Goal: Task Accomplishment & Management: Manage account settings

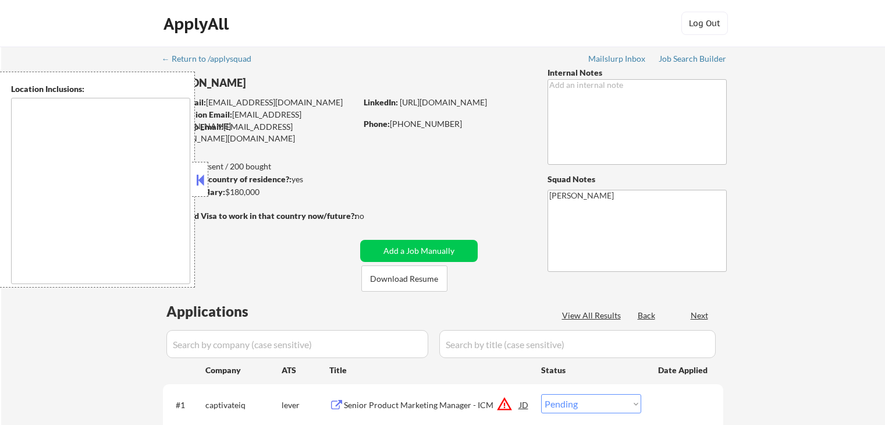
select select ""pending""
type textarea "[GEOGRAPHIC_DATA], [GEOGRAPHIC_DATA] [GEOGRAPHIC_DATA], [GEOGRAPHIC_DATA] [GEOG…"
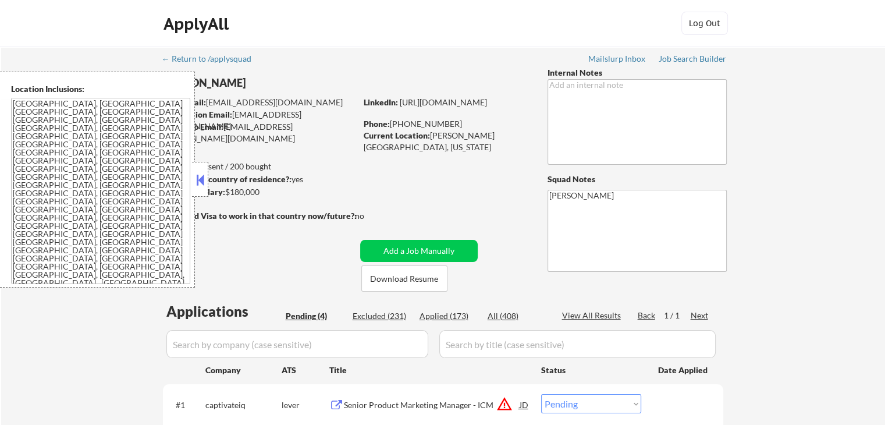
click at [195, 182] on button at bounding box center [200, 179] width 13 height 17
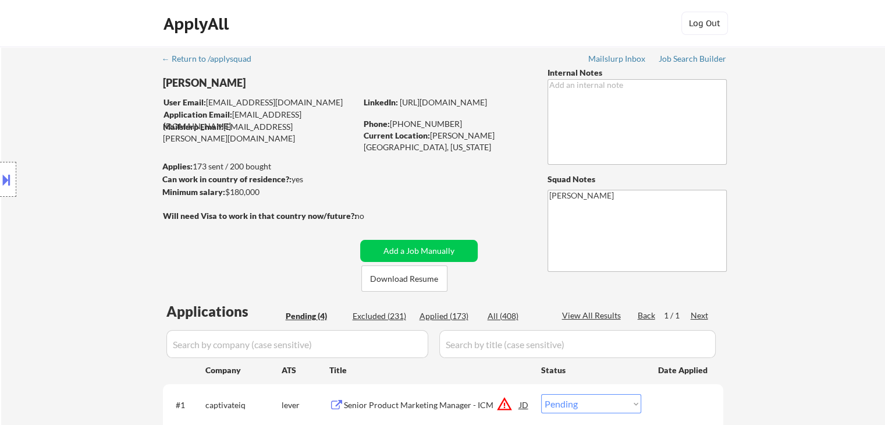
click at [112, 145] on div "Location Inclusions: [GEOGRAPHIC_DATA], [GEOGRAPHIC_DATA] [GEOGRAPHIC_DATA], [G…" at bounding box center [104, 180] width 208 height 216
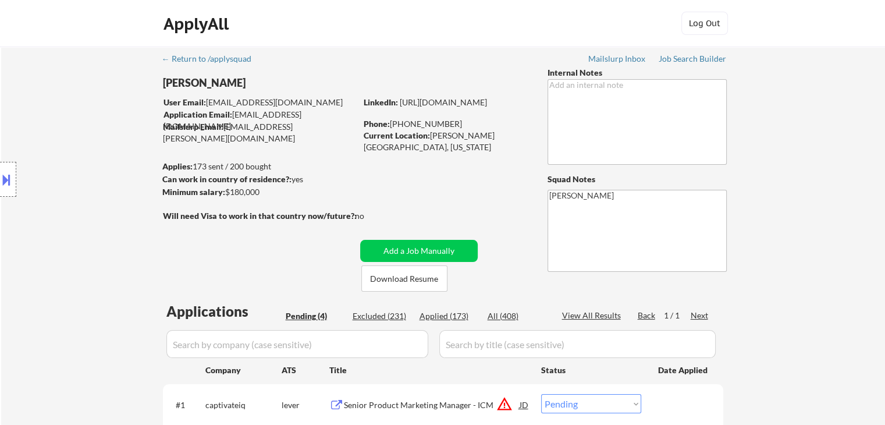
click at [93, 143] on div "Location Inclusions: [GEOGRAPHIC_DATA], [GEOGRAPHIC_DATA] [GEOGRAPHIC_DATA], [G…" at bounding box center [104, 180] width 208 height 216
click at [92, 143] on div "Location Inclusions: [GEOGRAPHIC_DATA], [GEOGRAPHIC_DATA] [GEOGRAPHIC_DATA], [G…" at bounding box center [104, 180] width 208 height 216
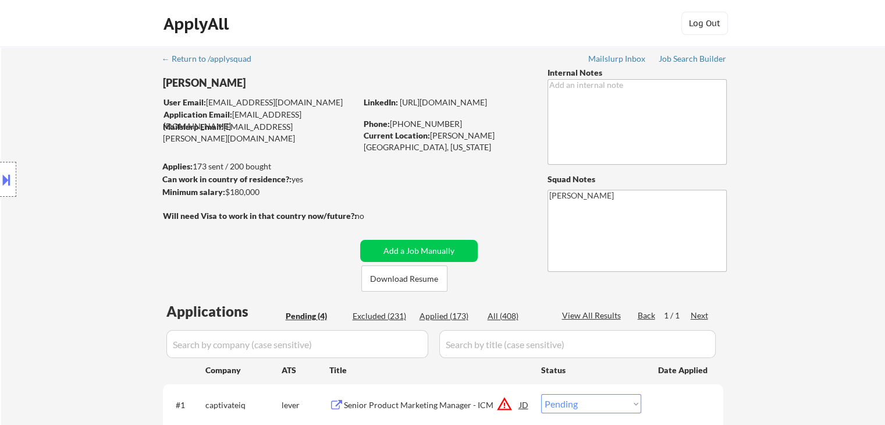
click at [92, 143] on div "Location Inclusions: [GEOGRAPHIC_DATA], [GEOGRAPHIC_DATA] [GEOGRAPHIC_DATA], [G…" at bounding box center [104, 180] width 208 height 216
click at [92, 144] on div "Location Inclusions: [GEOGRAPHIC_DATA], [GEOGRAPHIC_DATA] [GEOGRAPHIC_DATA], [G…" at bounding box center [104, 180] width 208 height 216
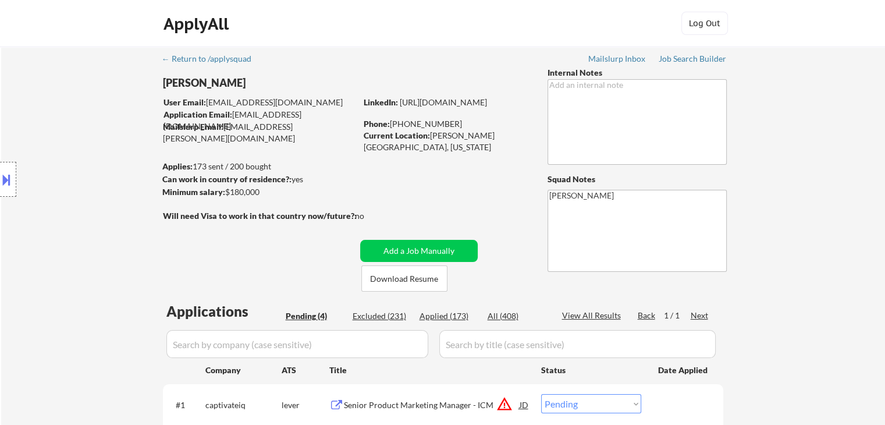
click at [92, 144] on div "Location Inclusions: [GEOGRAPHIC_DATA], [GEOGRAPHIC_DATA] [GEOGRAPHIC_DATA], [G…" at bounding box center [104, 180] width 208 height 216
click at [101, 170] on div "Location Inclusions: [GEOGRAPHIC_DATA], [GEOGRAPHIC_DATA] [GEOGRAPHIC_DATA], [G…" at bounding box center [104, 180] width 208 height 216
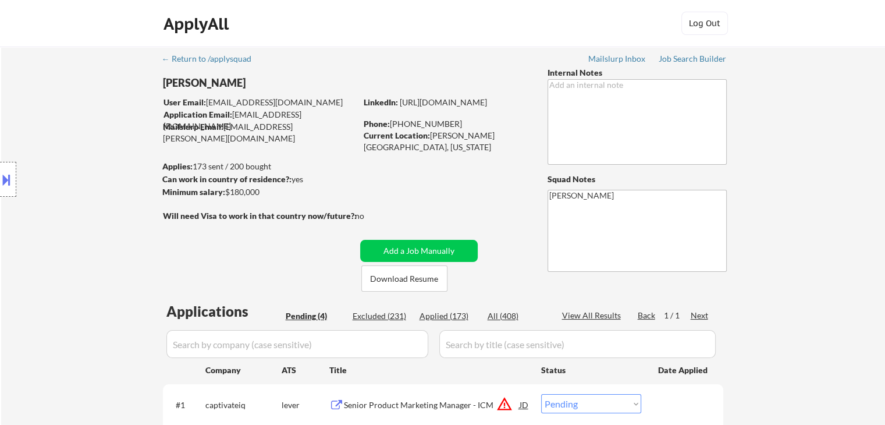
click at [101, 170] on div "Location Inclusions: [GEOGRAPHIC_DATA], [GEOGRAPHIC_DATA] [GEOGRAPHIC_DATA], [G…" at bounding box center [104, 180] width 208 height 216
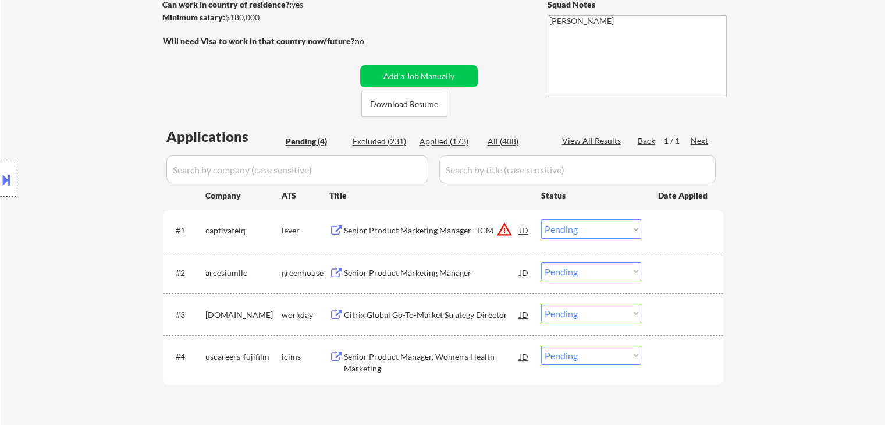
click at [74, 169] on div "Location Inclusions: [GEOGRAPHIC_DATA], [GEOGRAPHIC_DATA] [GEOGRAPHIC_DATA], [G…" at bounding box center [104, 180] width 208 height 216
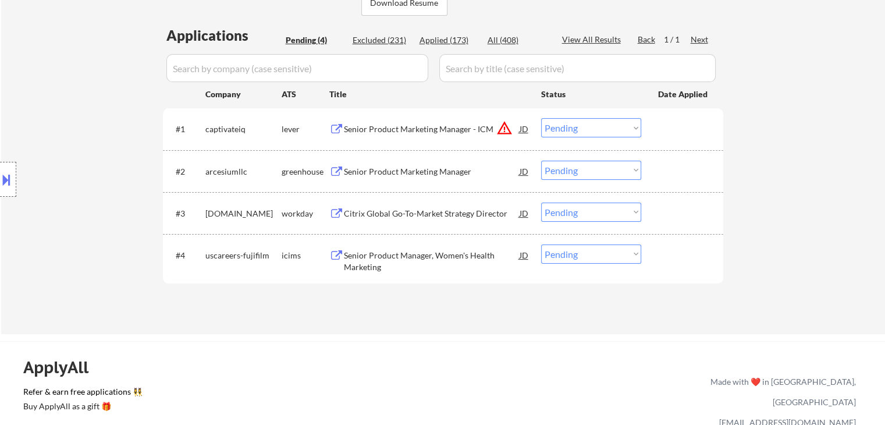
scroll to position [291, 0]
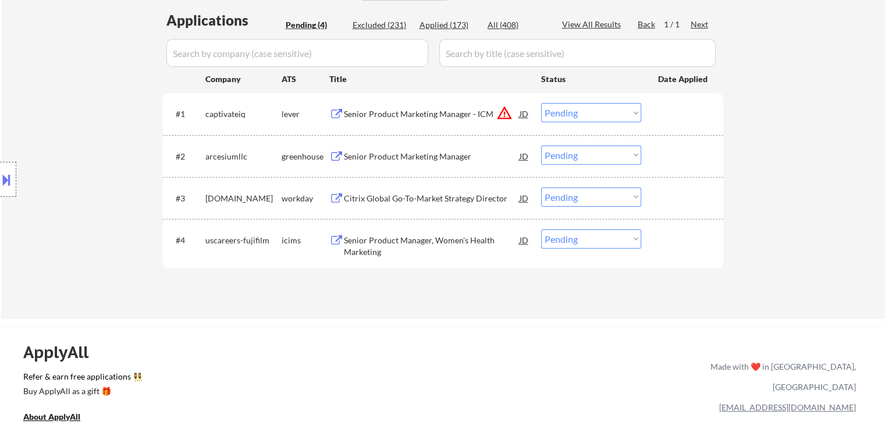
click at [357, 116] on div "Senior Product Marketing Manager - ICM" at bounding box center [432, 114] width 176 height 12
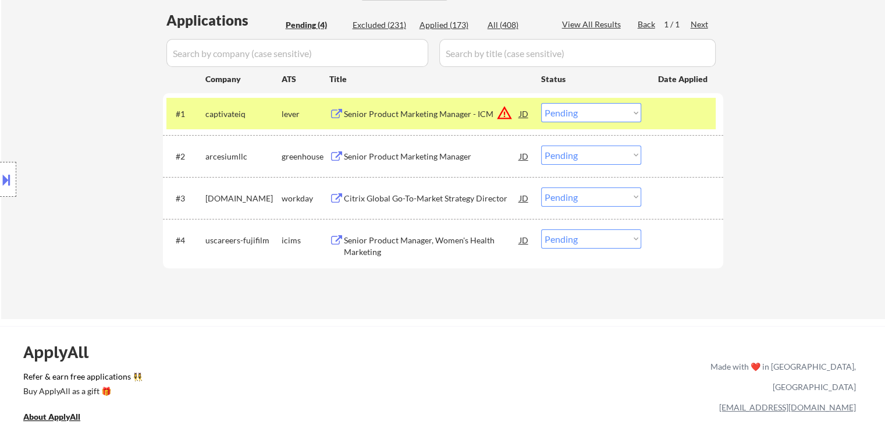
click at [373, 157] on div "Senior Product Marketing Manager" at bounding box center [432, 157] width 176 height 12
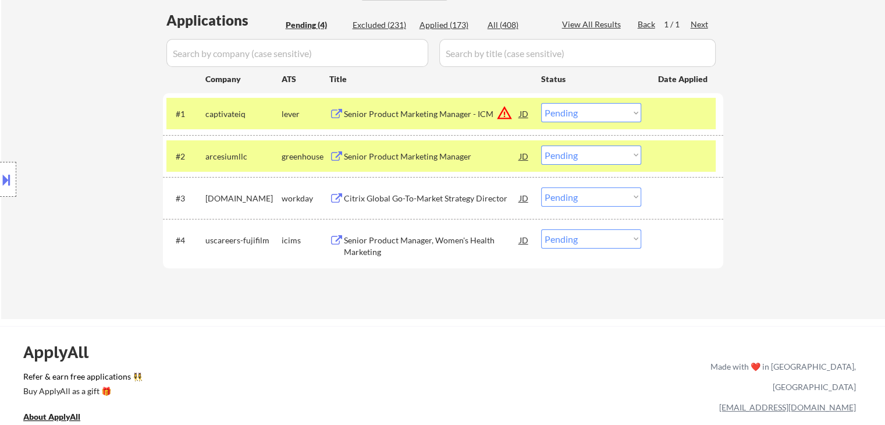
click at [375, 197] on div "Citrix Global Go-To-Market Strategy Director" at bounding box center [432, 199] width 176 height 12
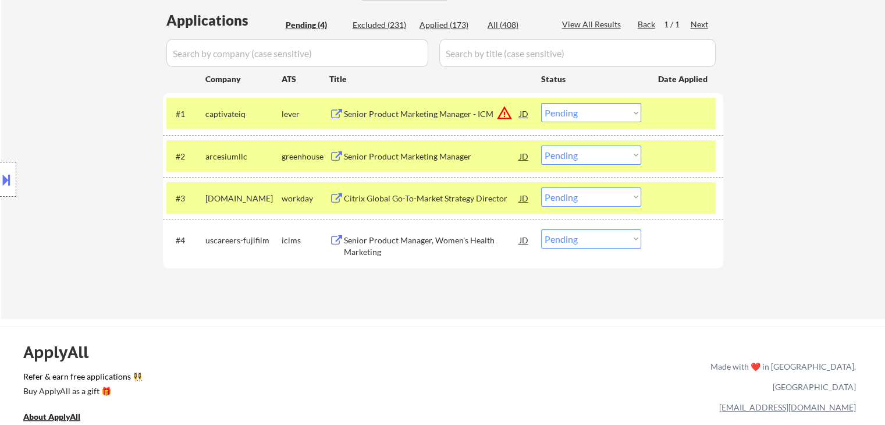
drag, startPoint x: 354, startPoint y: 245, endPoint x: 392, endPoint y: 102, distance: 147.9
click at [354, 244] on div "Senior Product Manager, Women's Health Marketing" at bounding box center [432, 245] width 176 height 23
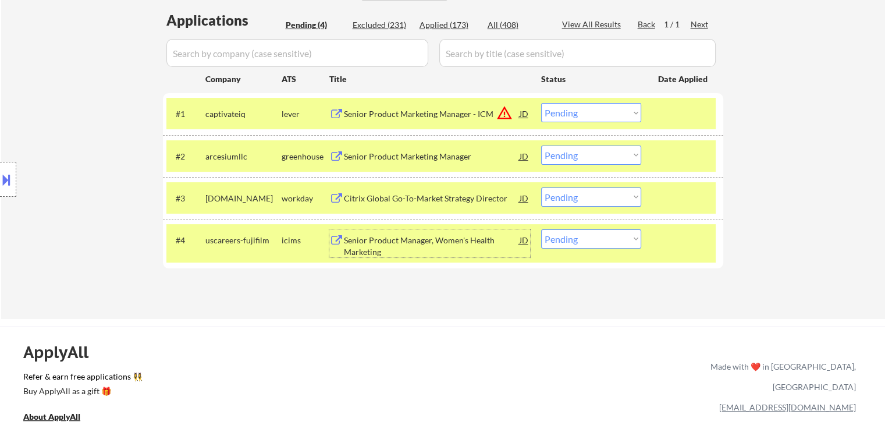
click at [595, 118] on select "Choose an option... Pending Applied Excluded (Questions) Excluded (Expired) Exc…" at bounding box center [591, 112] width 100 height 19
select select ""applied""
click at [541, 103] on select "Choose an option... Pending Applied Excluded (Questions) Excluded (Expired) Exc…" at bounding box center [591, 112] width 100 height 19
click at [568, 160] on select "Choose an option... Pending Applied Excluded (Questions) Excluded (Expired) Exc…" at bounding box center [591, 154] width 100 height 19
select select ""applied""
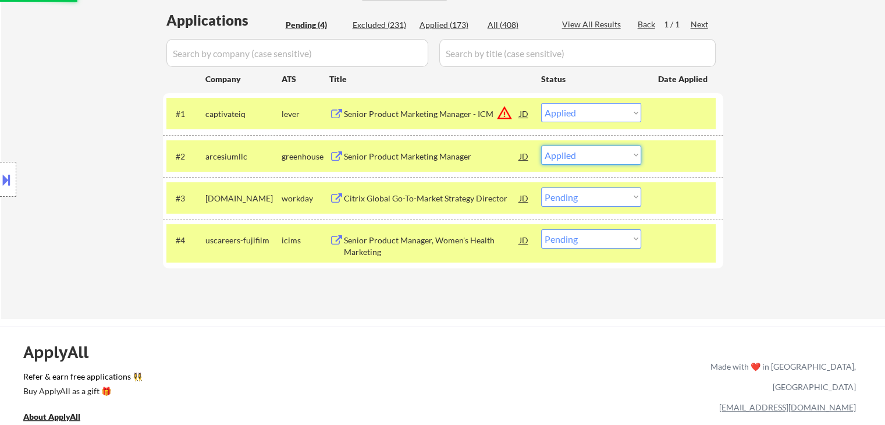
click at [541, 145] on select "Choose an option... Pending Applied Excluded (Questions) Excluded (Expired) Exc…" at bounding box center [591, 154] width 100 height 19
select select ""pending""
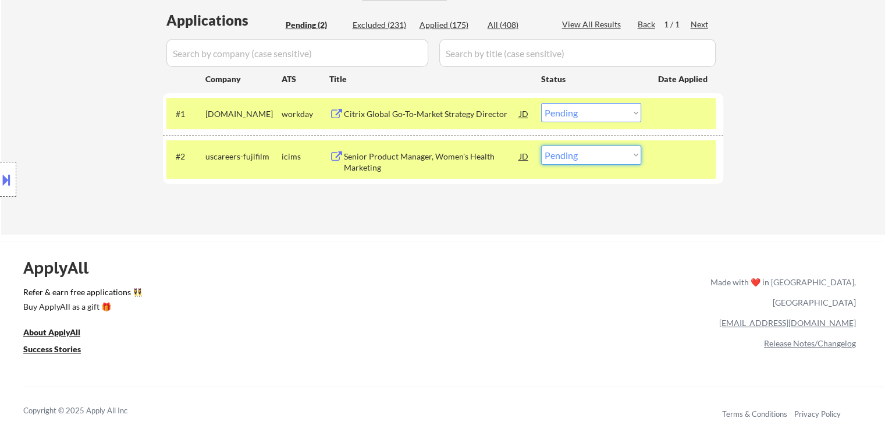
click at [584, 154] on select "Choose an option... Pending Applied Excluded (Questions) Excluded (Expired) Exc…" at bounding box center [591, 154] width 100 height 19
click at [575, 159] on select "Choose an option... Pending Applied Excluded (Questions) Excluded (Expired) Exc…" at bounding box center [591, 154] width 100 height 19
select select ""excluded__bad_match_""
click at [541, 145] on select "Choose an option... Pending Applied Excluded (Questions) Excluded (Expired) Exc…" at bounding box center [591, 154] width 100 height 19
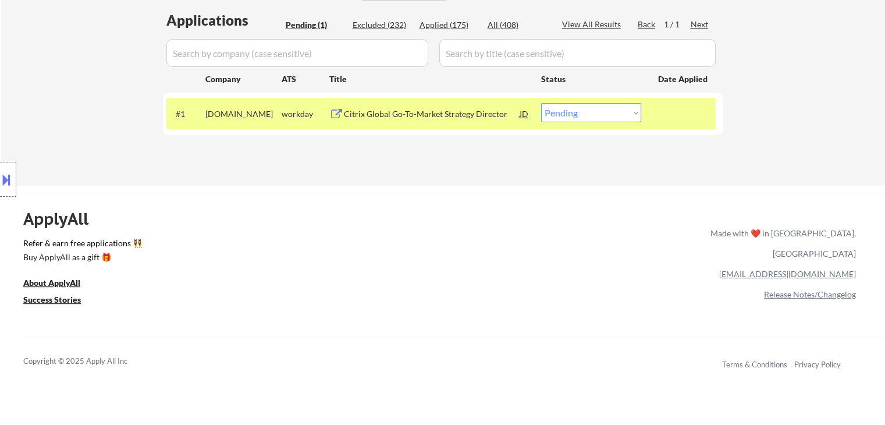
click at [591, 112] on select "Choose an option... Pending Applied Excluded (Questions) Excluded (Expired) Exc…" at bounding box center [591, 112] width 100 height 19
select select ""applied""
click at [541, 103] on select "Choose an option... Pending Applied Excluded (Questions) Excluded (Expired) Exc…" at bounding box center [591, 112] width 100 height 19
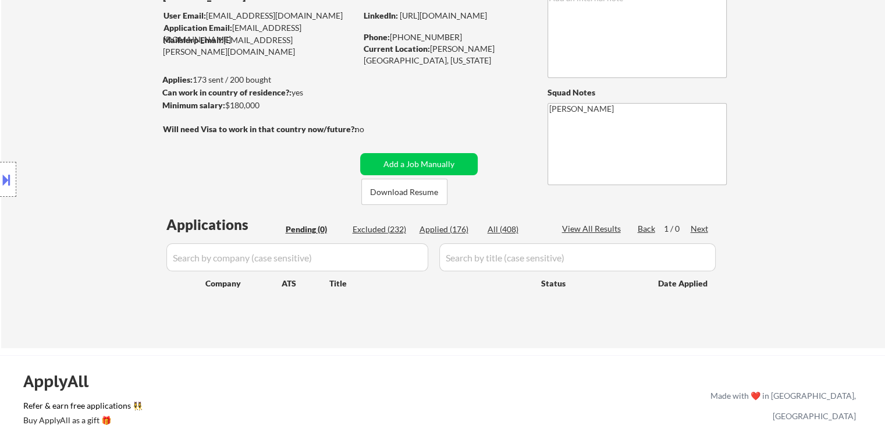
scroll to position [58, 0]
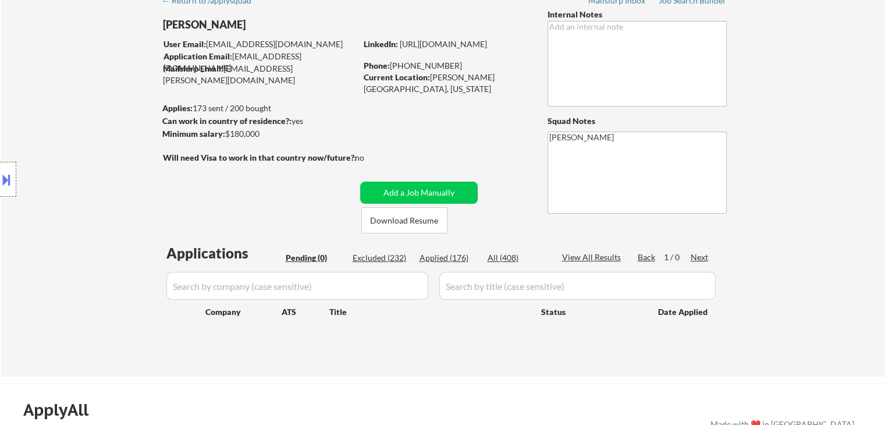
click at [119, 144] on div "Location Inclusions: [GEOGRAPHIC_DATA], [GEOGRAPHIC_DATA] [GEOGRAPHIC_DATA], [G…" at bounding box center [104, 180] width 208 height 216
click at [101, 139] on div "Location Inclusions: [GEOGRAPHIC_DATA], [GEOGRAPHIC_DATA] [GEOGRAPHIC_DATA], [G…" at bounding box center [104, 180] width 208 height 216
click at [432, 258] on div "Applied (176)" at bounding box center [448, 258] width 58 height 12
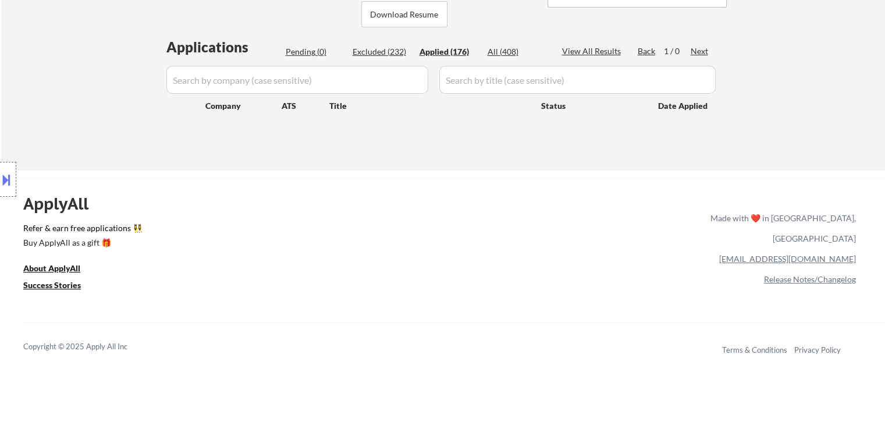
scroll to position [291, 0]
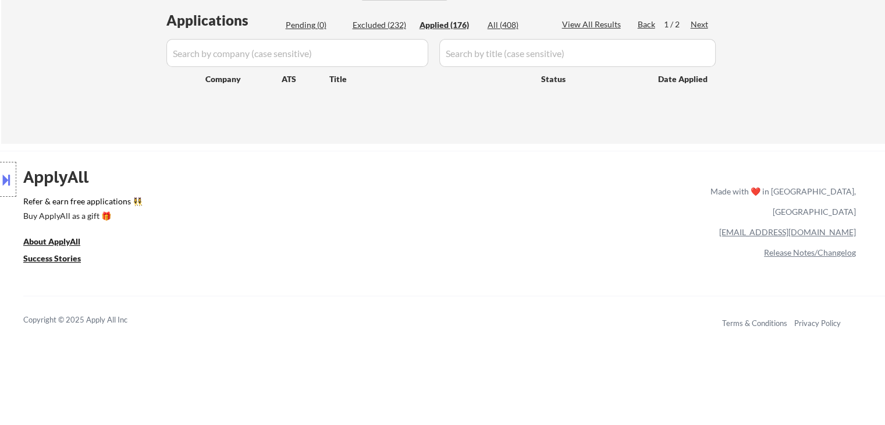
select select ""applied""
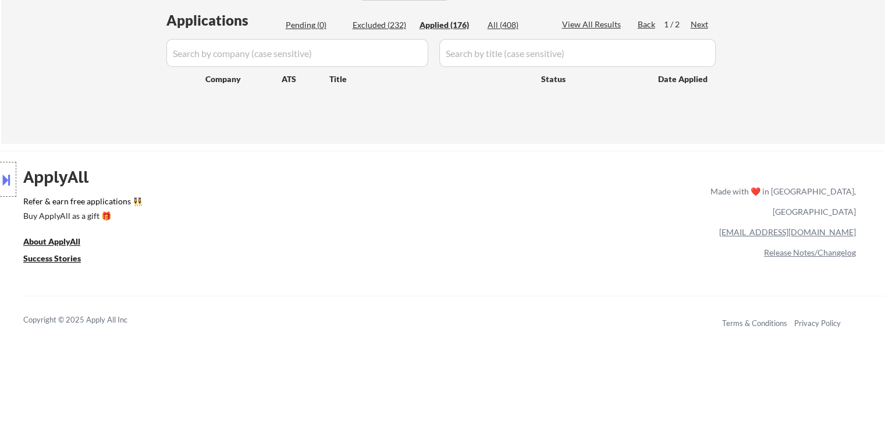
select select ""applied""
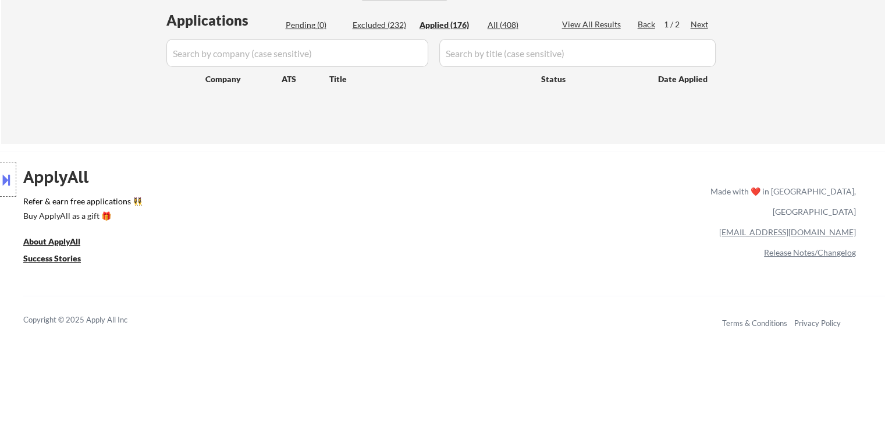
select select ""applied""
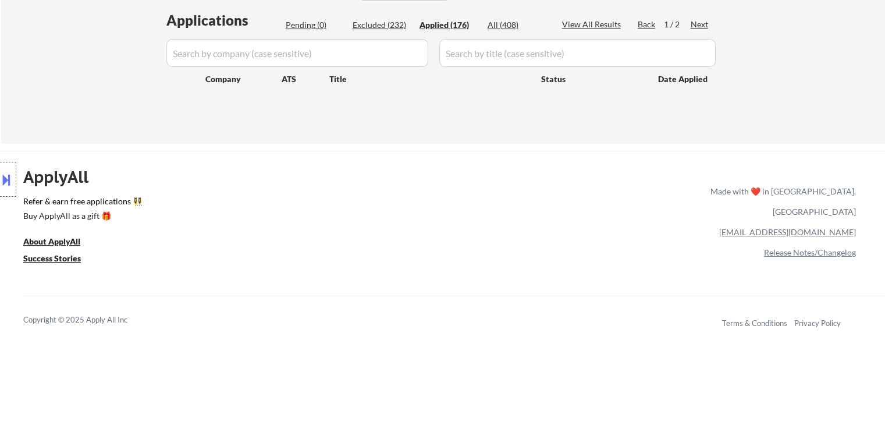
select select ""applied""
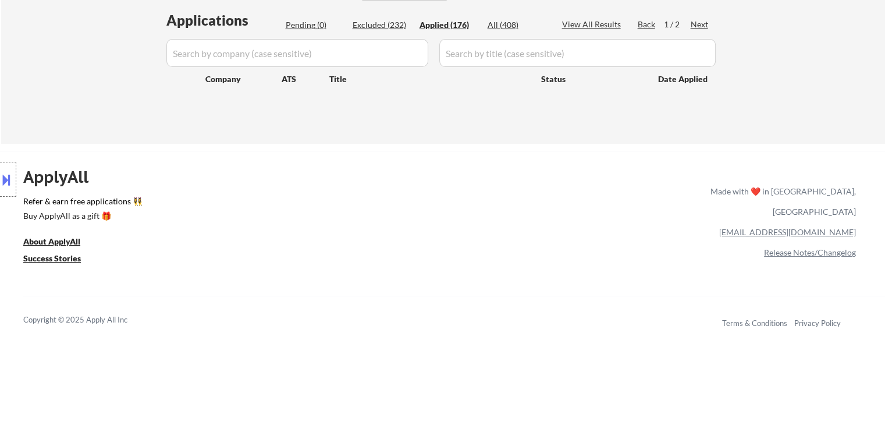
select select ""applied""
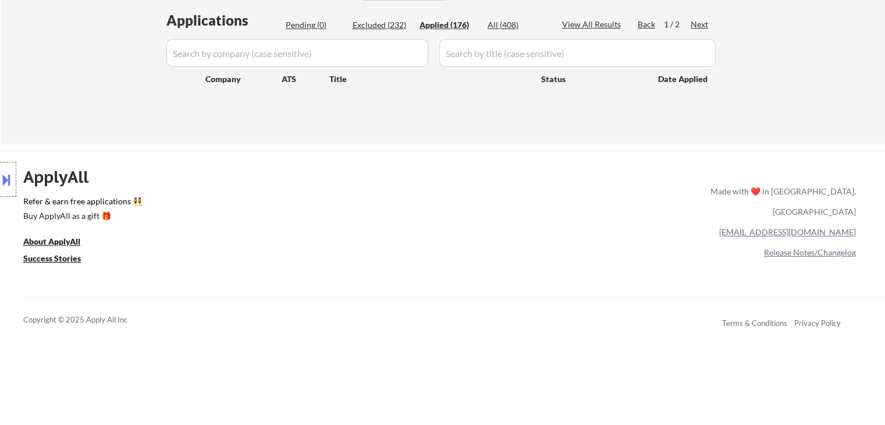
select select ""applied""
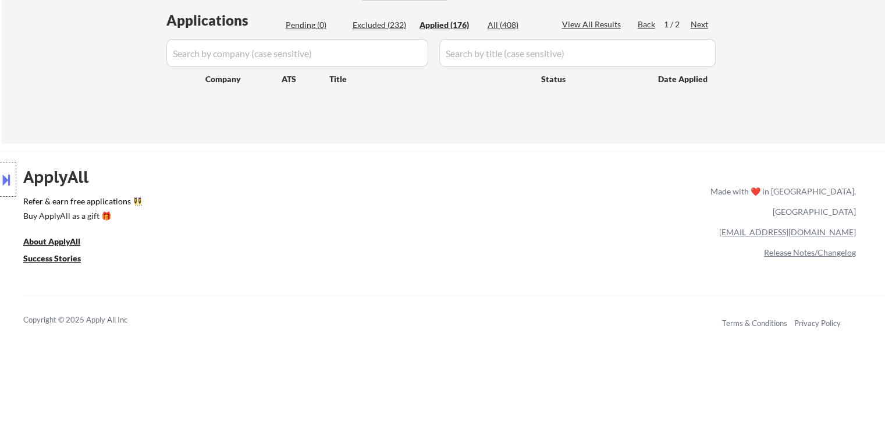
select select ""applied""
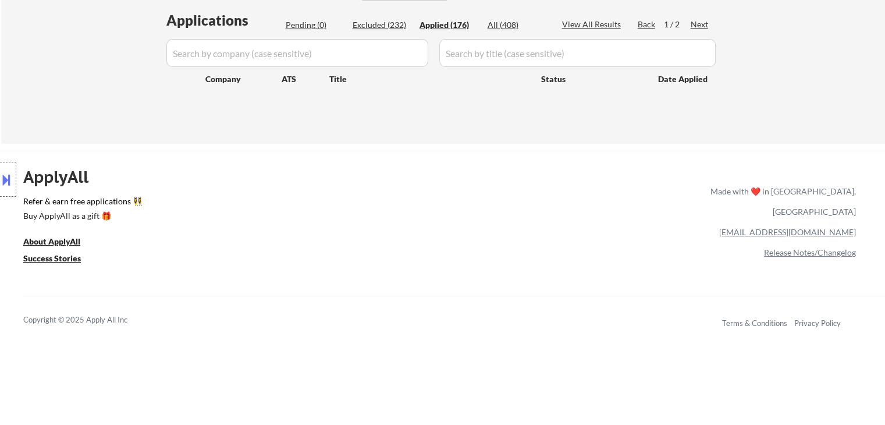
select select ""applied""
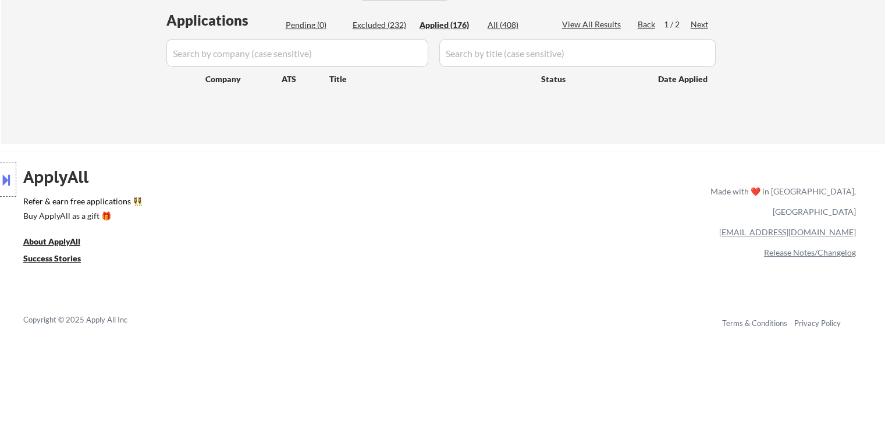
select select ""applied""
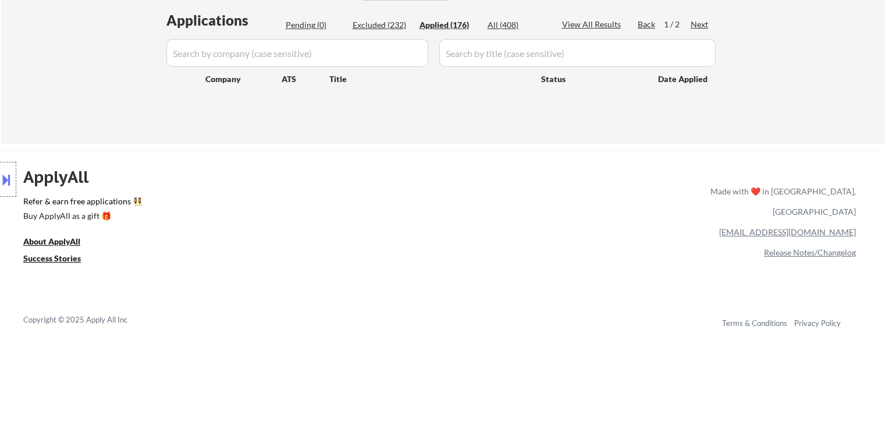
select select ""applied""
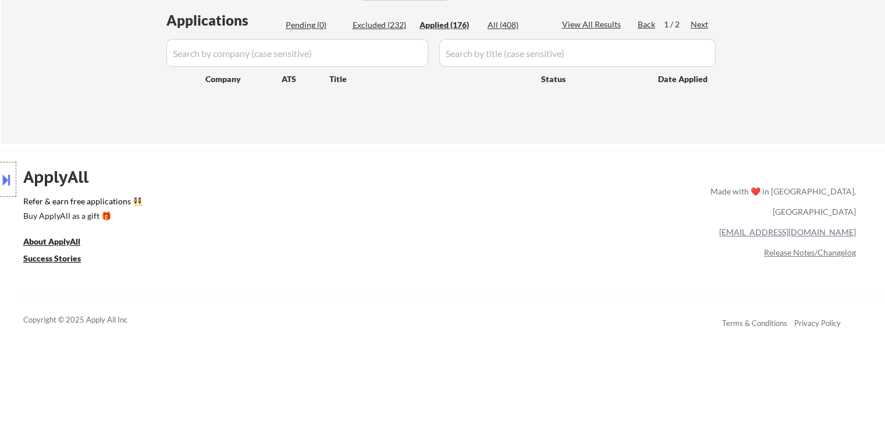
select select ""applied""
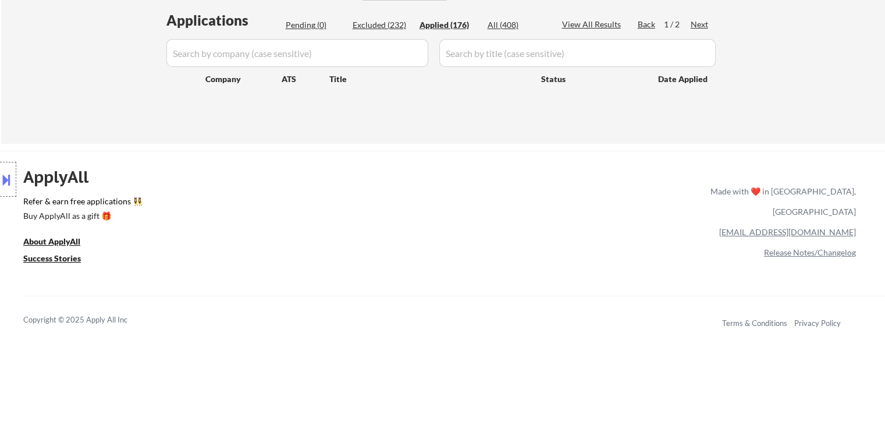
select select ""applied""
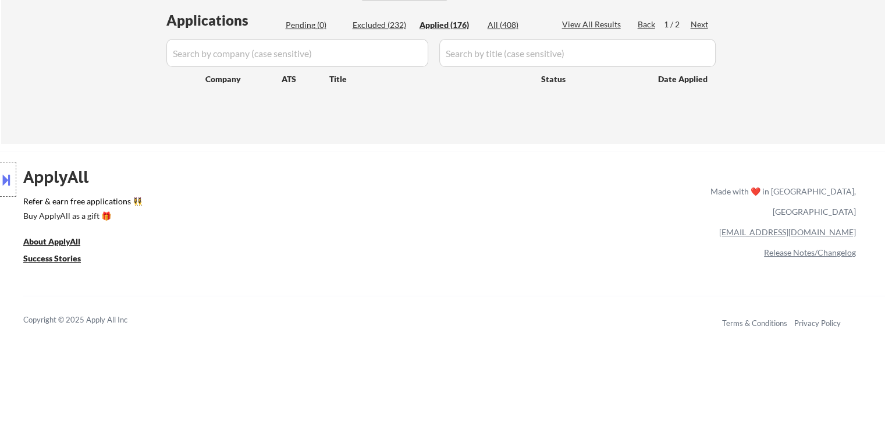
select select ""applied""
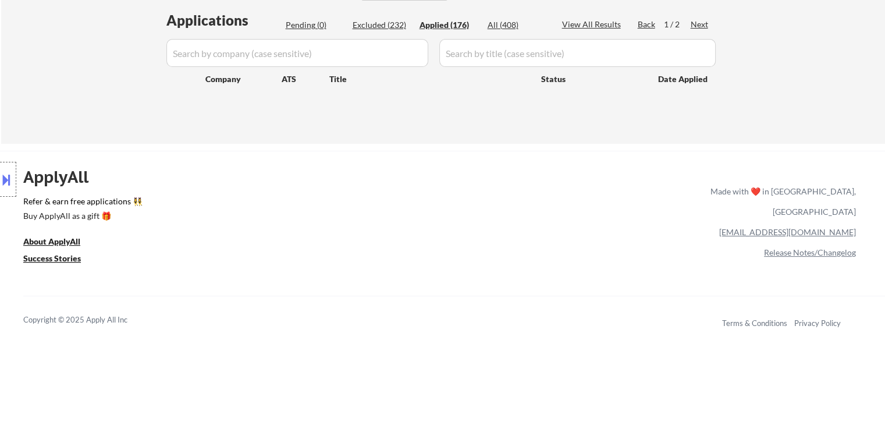
select select ""applied""
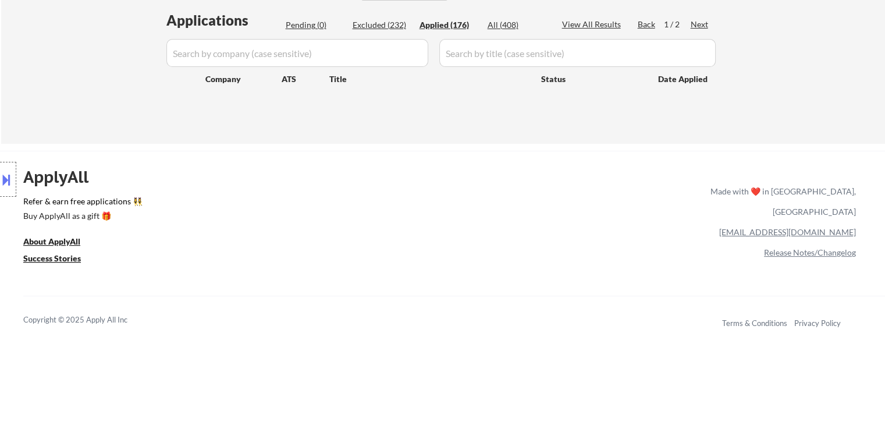
select select ""applied""
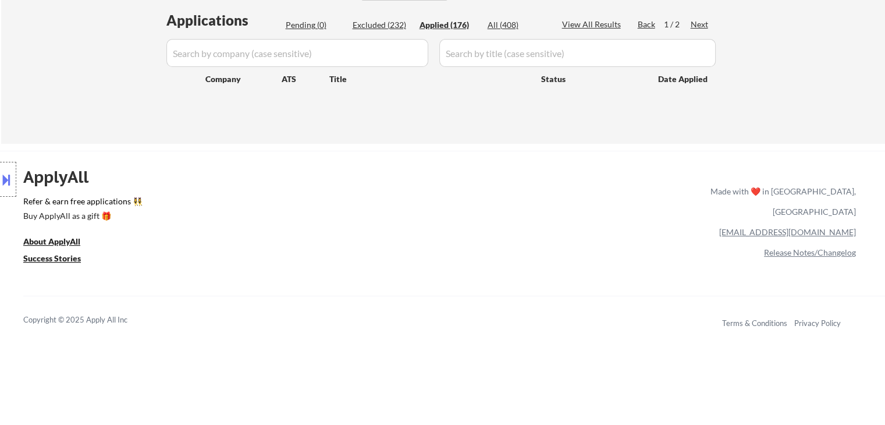
select select ""applied""
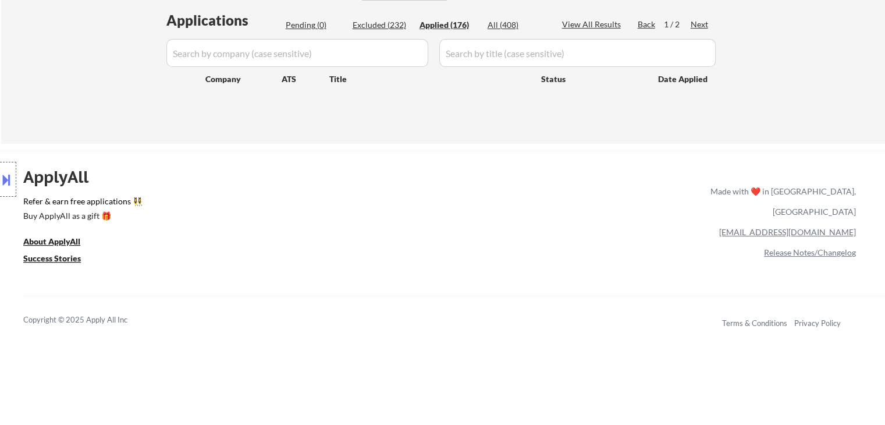
select select ""applied""
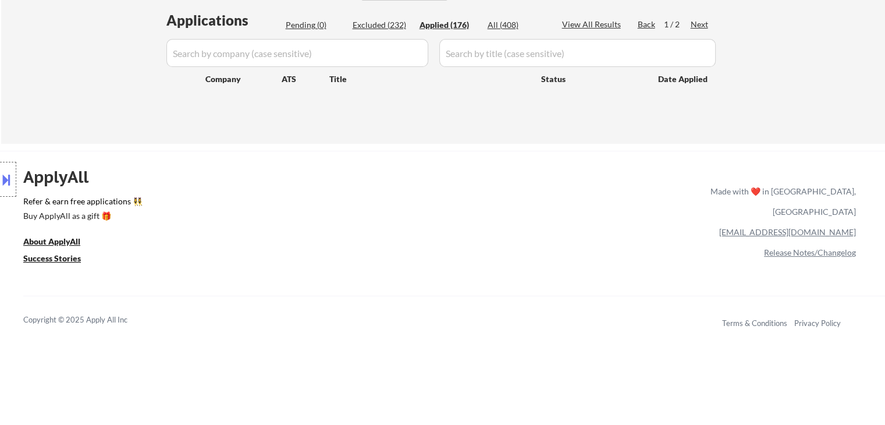
select select ""applied""
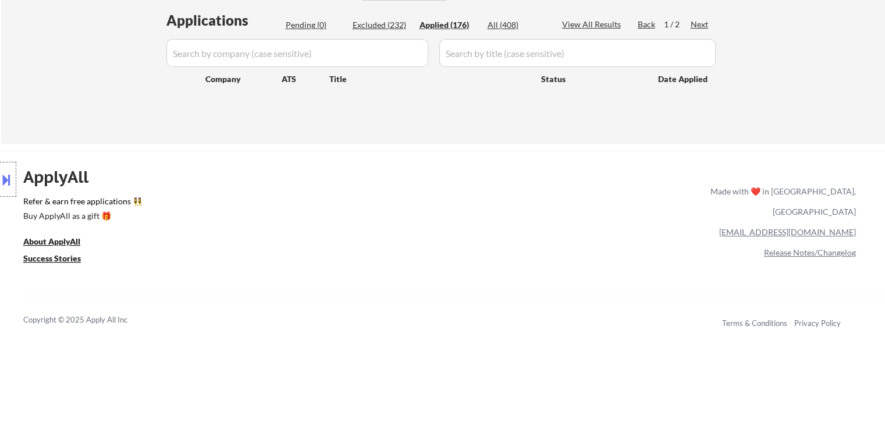
select select ""applied""
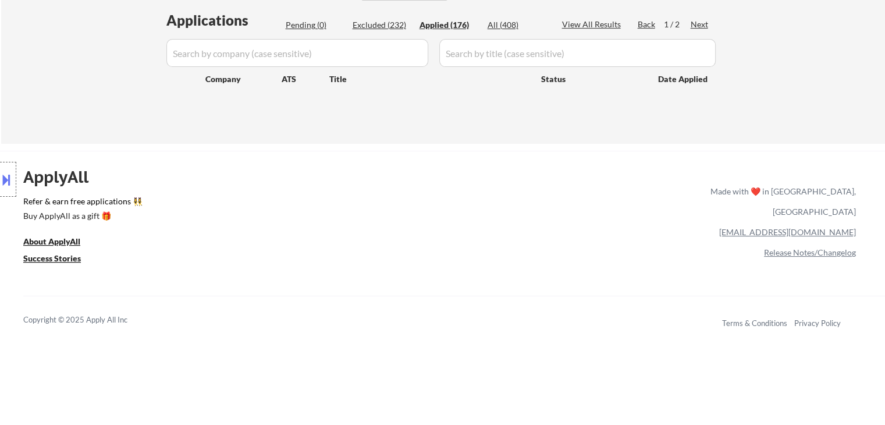
select select ""applied""
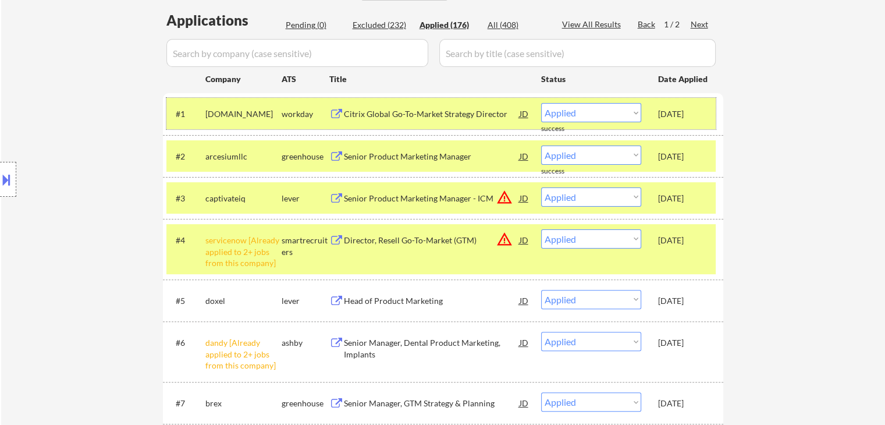
drag, startPoint x: 654, startPoint y: 113, endPoint x: 697, endPoint y: 111, distance: 43.1
click at [696, 111] on div "#1 [DOMAIN_NAME] workday Citrix Global Go-To-Market Strategy Director JD warnin…" at bounding box center [440, 113] width 549 height 31
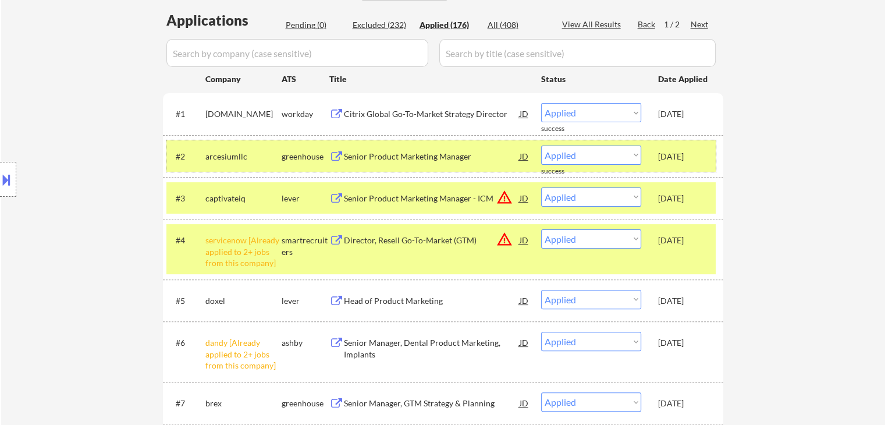
drag, startPoint x: 652, startPoint y: 156, endPoint x: 680, endPoint y: 177, distance: 35.4
click at [689, 159] on div "#2 arcesiumllc greenhouse Senior Product Marketing Manager JD Choose an option.…" at bounding box center [440, 155] width 549 height 31
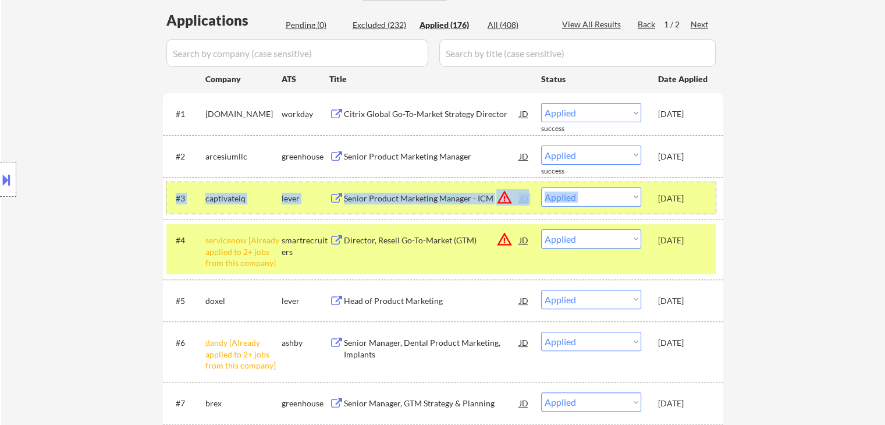
drag, startPoint x: 655, startPoint y: 201, endPoint x: 723, endPoint y: 194, distance: 67.8
click at [723, 194] on div "#3 captivateiq lever Senior Product Marketing Manager - ICM JD warning_amber Ch…" at bounding box center [443, 198] width 560 height 42
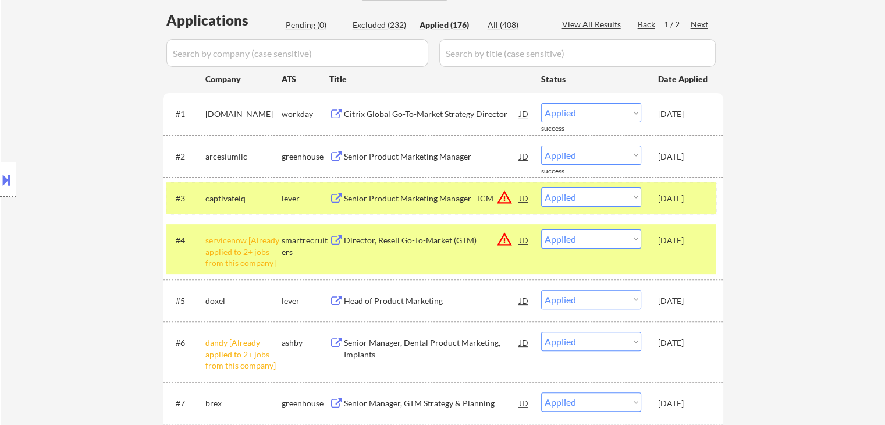
drag, startPoint x: 653, startPoint y: 119, endPoint x: 706, endPoint y: 119, distance: 53.5
click at [707, 119] on div "#1 [DOMAIN_NAME] workday Citrix Global Go-To-Market Strategy Director JD warnin…" at bounding box center [440, 113] width 549 height 31
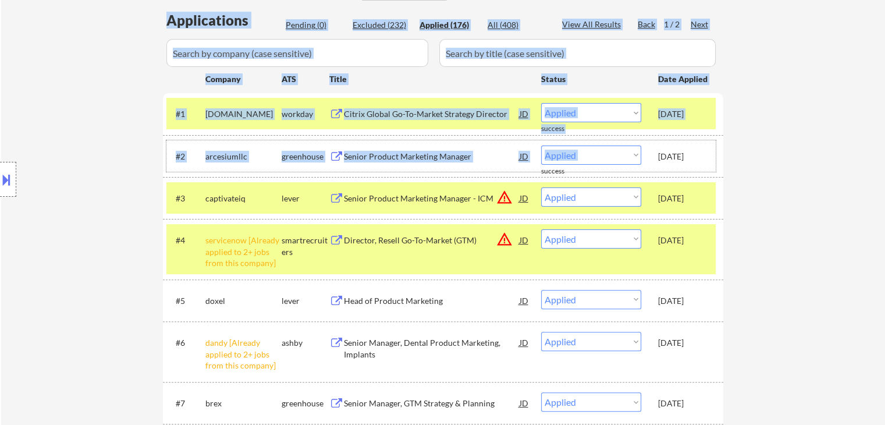
drag, startPoint x: 655, startPoint y: 159, endPoint x: 719, endPoint y: 163, distance: 64.2
drag, startPoint x: 656, startPoint y: 196, endPoint x: 734, endPoint y: 191, distance: 77.5
click at [705, 196] on div "#3 captivateiq lever Senior Product Marketing Manager - ICM JD warning_amber Ch…" at bounding box center [440, 197] width 549 height 31
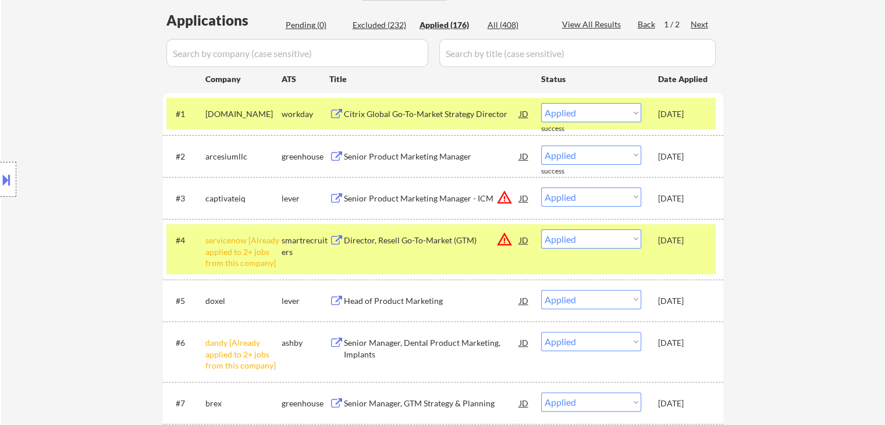
click at [67, 133] on div "Location Inclusions: [GEOGRAPHIC_DATA], [GEOGRAPHIC_DATA] [GEOGRAPHIC_DATA], [G…" at bounding box center [104, 180] width 208 height 216
click at [81, 94] on div "Location Inclusions: [GEOGRAPHIC_DATA], [GEOGRAPHIC_DATA] [GEOGRAPHIC_DATA], [G…" at bounding box center [104, 180] width 208 height 216
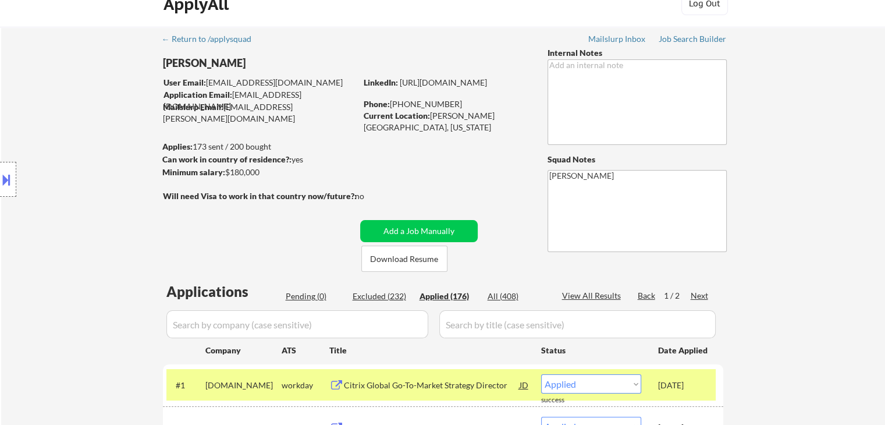
scroll to position [0, 0]
